Goal: Find specific page/section: Find specific page/section

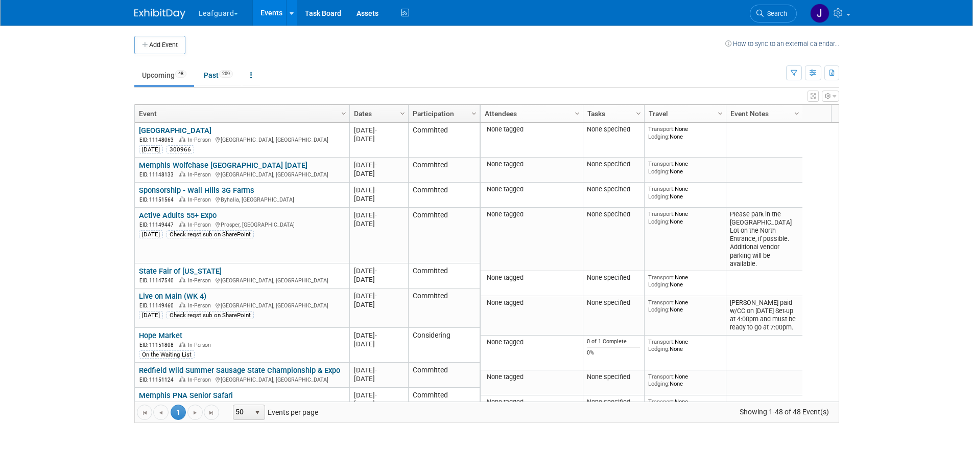
click at [238, 19] on button "Leafguard" at bounding box center [225, 11] width 54 height 22
click at [235, 76] on link "G.D.I Enterprise" at bounding box center [234, 77] width 73 height 14
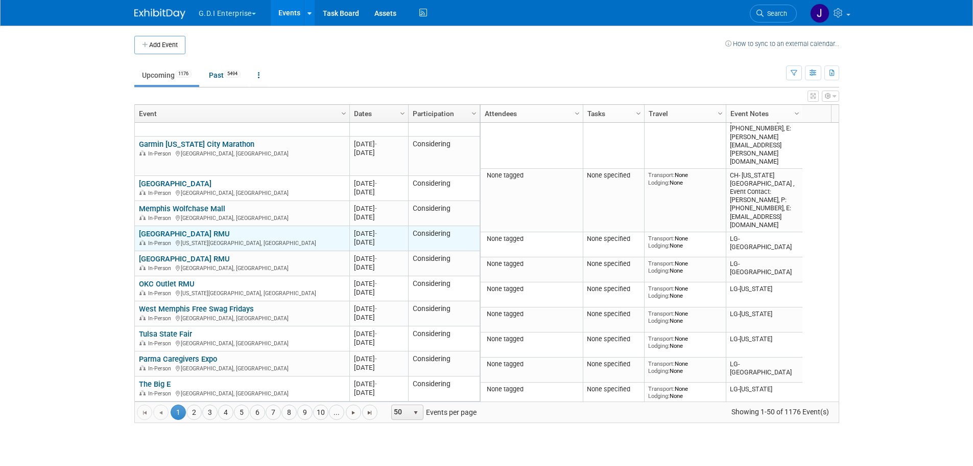
scroll to position [245, 0]
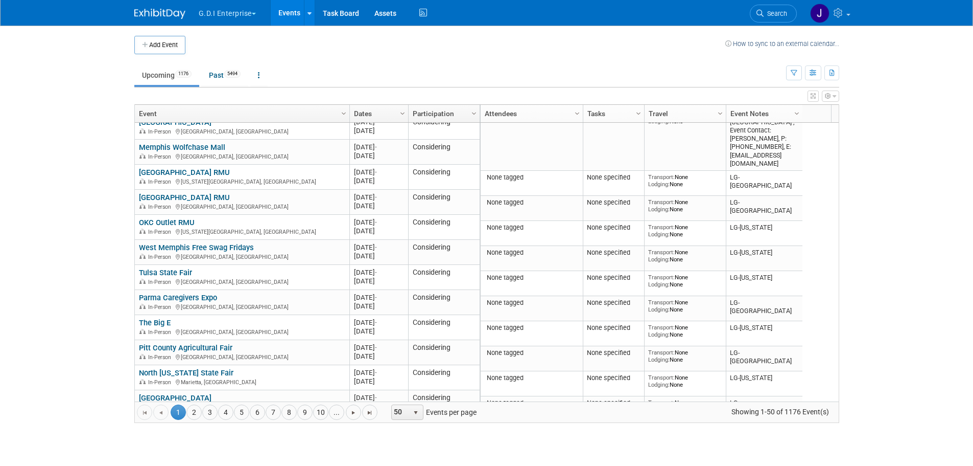
click at [254, 11] on button "G.D.I Enterprise" at bounding box center [233, 11] width 71 height 22
click at [228, 87] on link "Leafguard" at bounding box center [234, 91] width 73 height 14
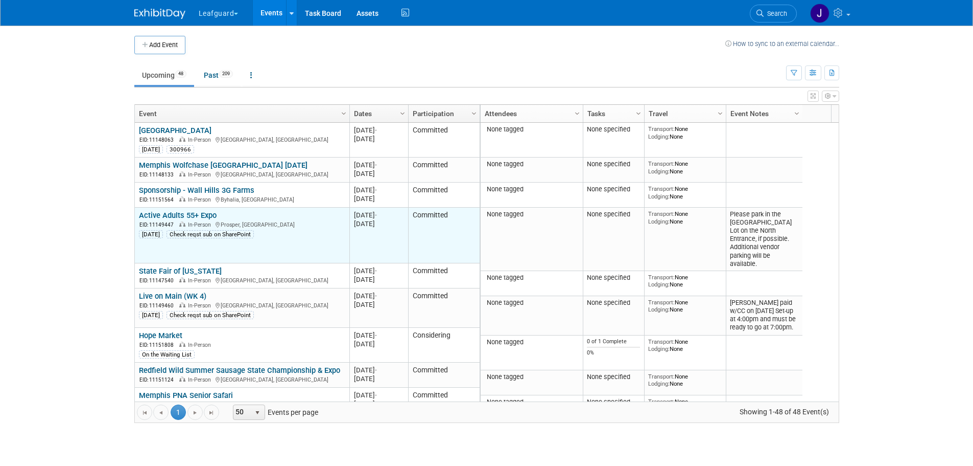
click at [261, 213] on div "Active Adults 55+ Expo EID: 11149447 In-Person Prosper, TX 8.14.25 Check reqst …" at bounding box center [242, 225] width 206 height 28
click at [194, 214] on link "Active Adults 55+ Expo" at bounding box center [178, 215] width 78 height 9
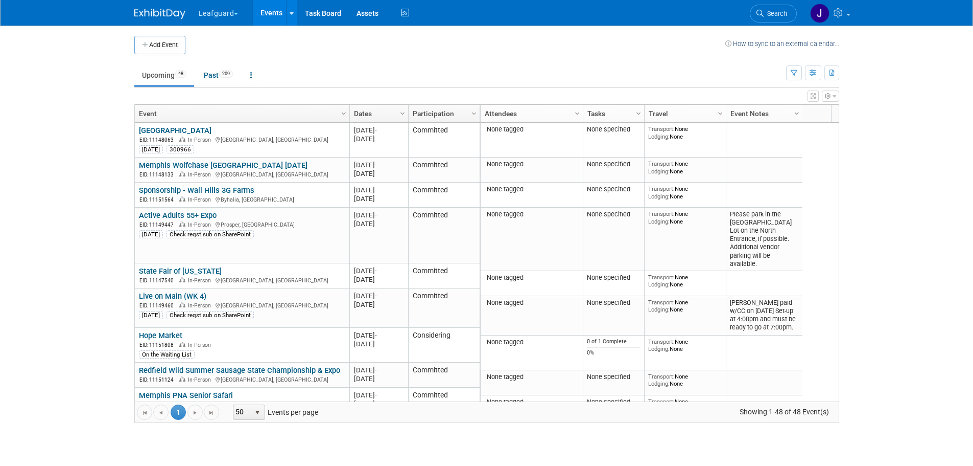
click at [65, 182] on body "Leafguard Explore: My Workspaces 2 Go to Workspace: G.D.I Enterprise Leafguard …" at bounding box center [486, 233] width 973 height 466
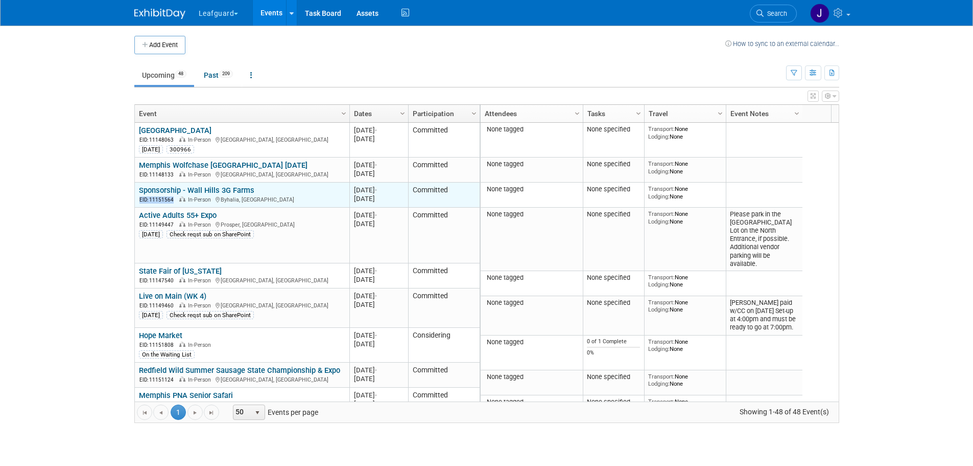
drag, startPoint x: 137, startPoint y: 200, endPoint x: 174, endPoint y: 200, distance: 36.3
click at [174, 200] on td "Sponsorship - Wall Hills 3G Farms Sponsorship - Wall Hills 3G Farms EID: 111515…" at bounding box center [242, 194] width 215 height 25
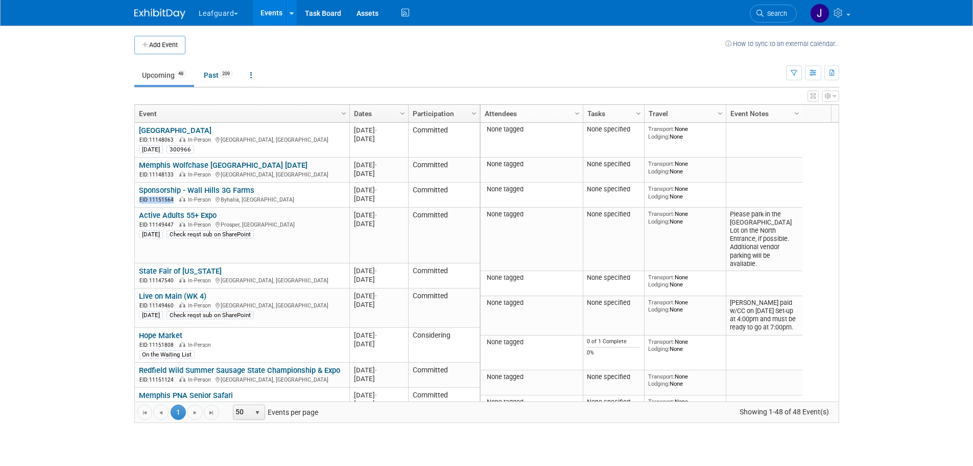
click at [225, 12] on button "Leafguard" at bounding box center [225, 11] width 54 height 22
click at [229, 79] on link "G.D.I Enterprise" at bounding box center [234, 77] width 73 height 14
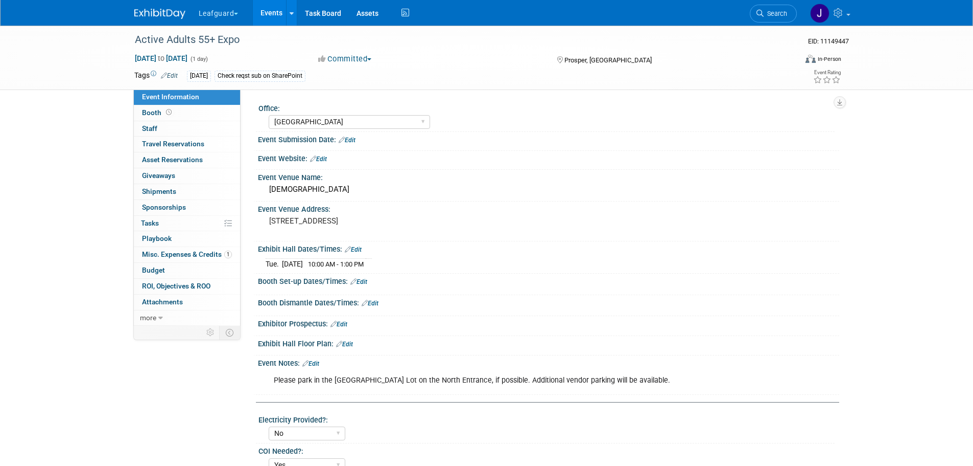
select select "[GEOGRAPHIC_DATA]"
select select "No"
select select "Yes"
select select "Credit Card"
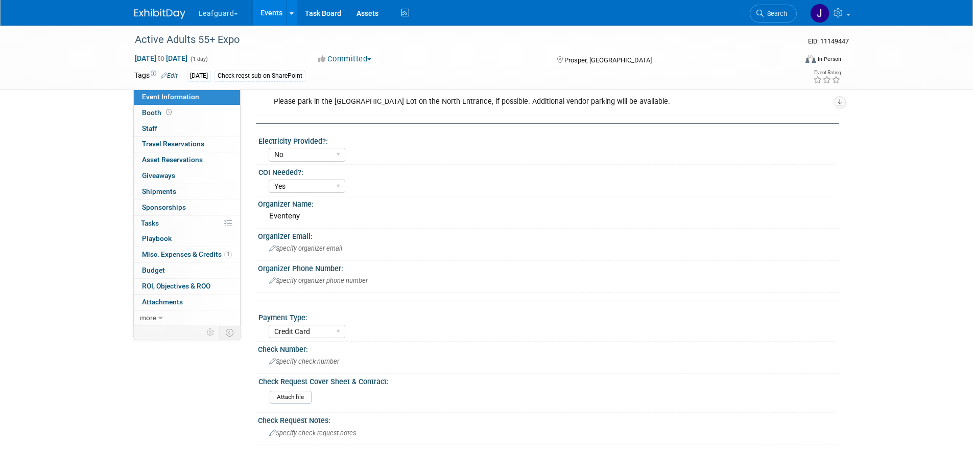
scroll to position [367, 0]
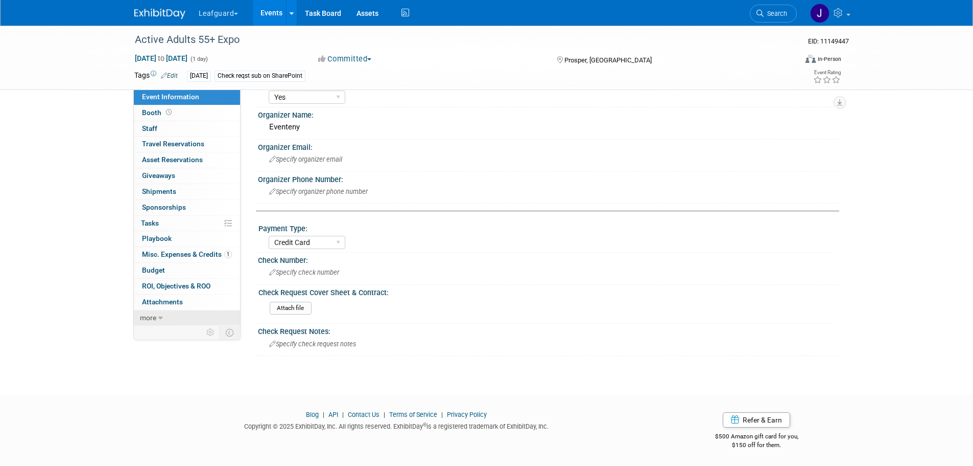
click at [156, 315] on link "more" at bounding box center [187, 317] width 106 height 15
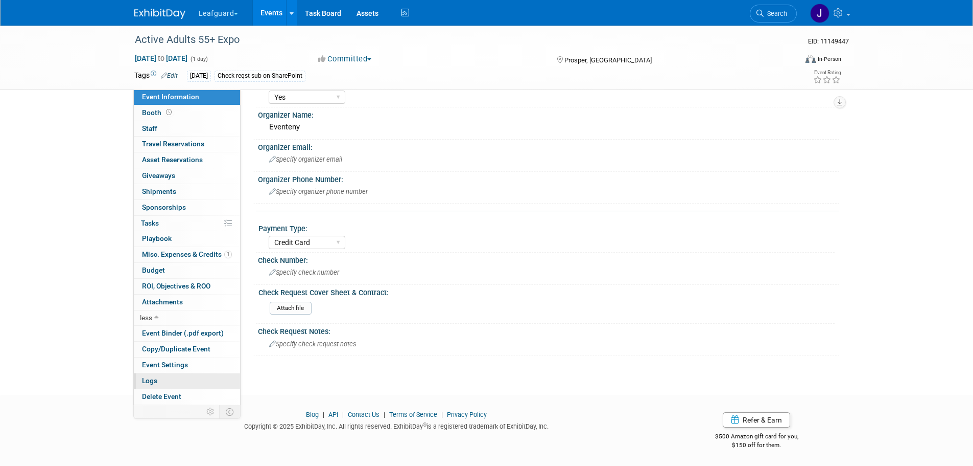
click at [187, 377] on link "Logs" at bounding box center [187, 380] width 106 height 15
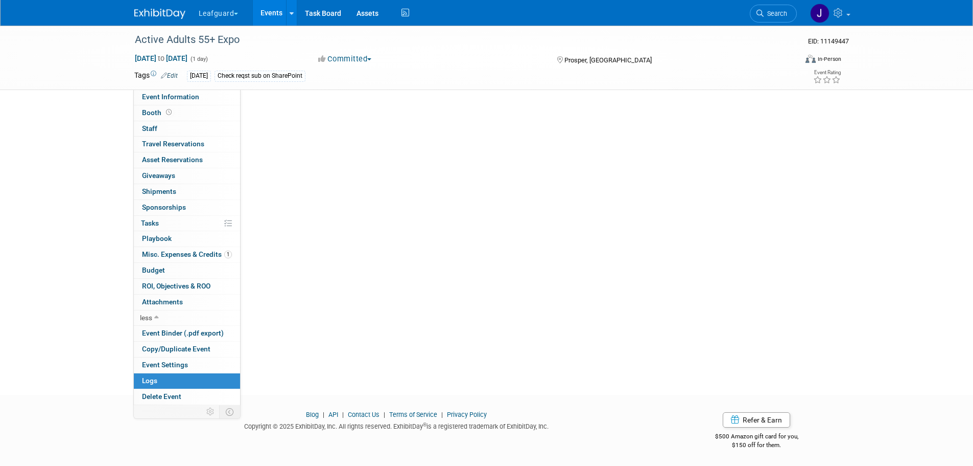
scroll to position [0, 0]
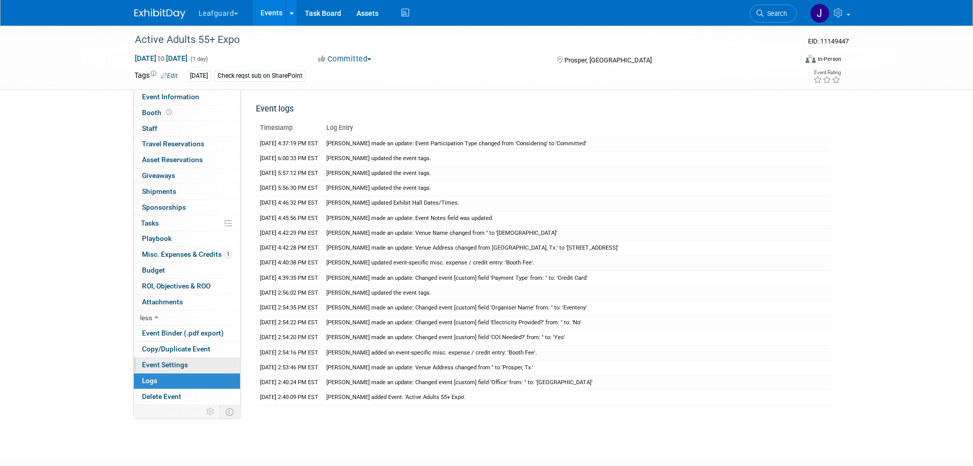
click at [185, 365] on span "Event Settings" at bounding box center [165, 364] width 46 height 8
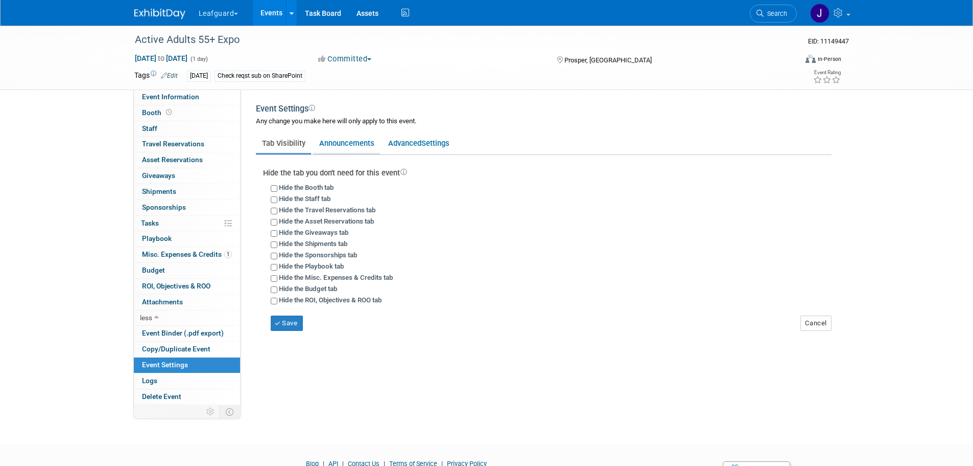
click at [350, 145] on link "Announcements" at bounding box center [346, 142] width 67 height 19
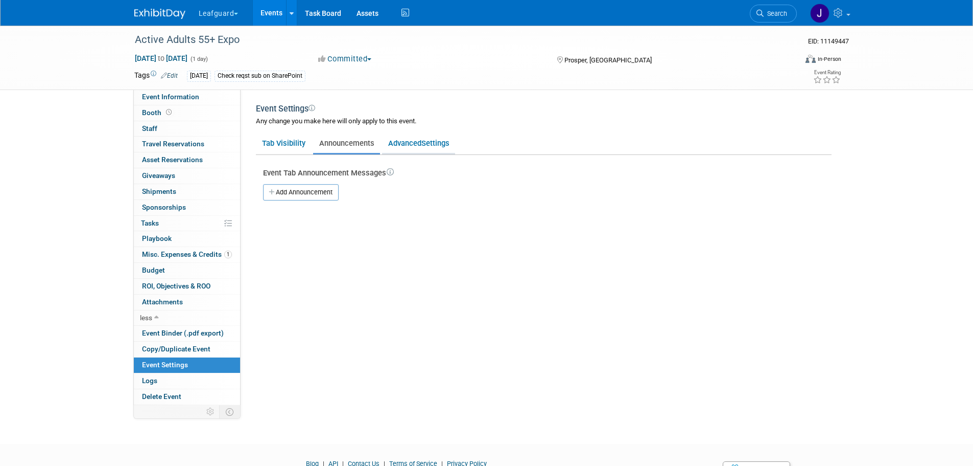
click at [423, 145] on span "Settings" at bounding box center [436, 142] width 28 height 9
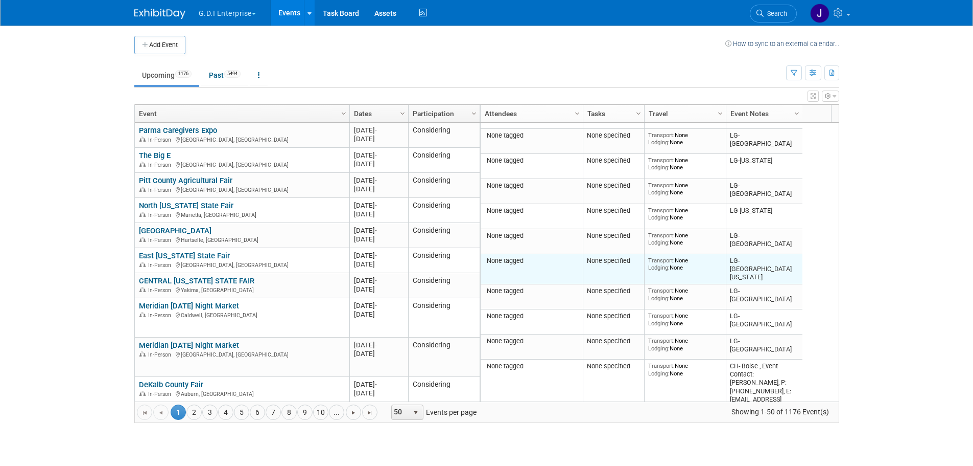
scroll to position [409, 0]
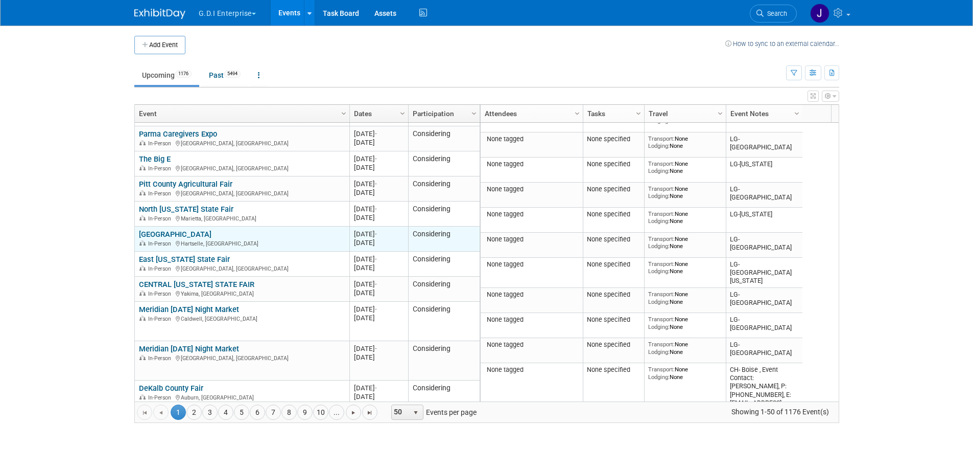
click at [203, 234] on link "[GEOGRAPHIC_DATA]" at bounding box center [175, 233] width 73 height 9
